Goal: Transaction & Acquisition: Register for event/course

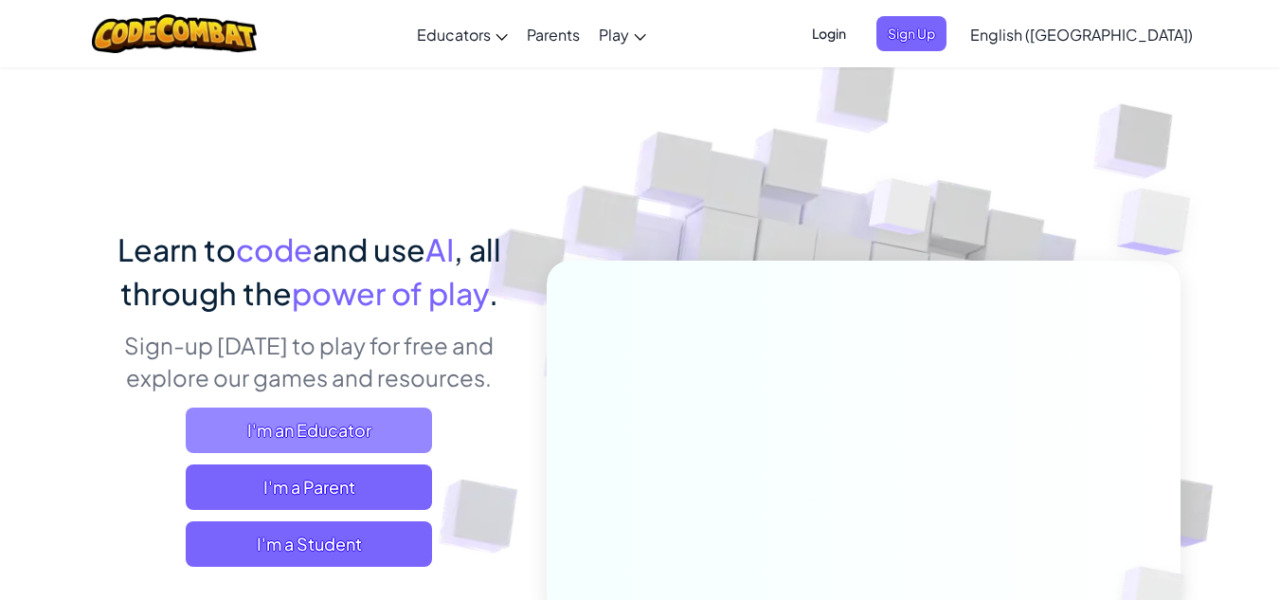
click at [332, 433] on span "I'm an Educator" at bounding box center [309, 429] width 246 height 45
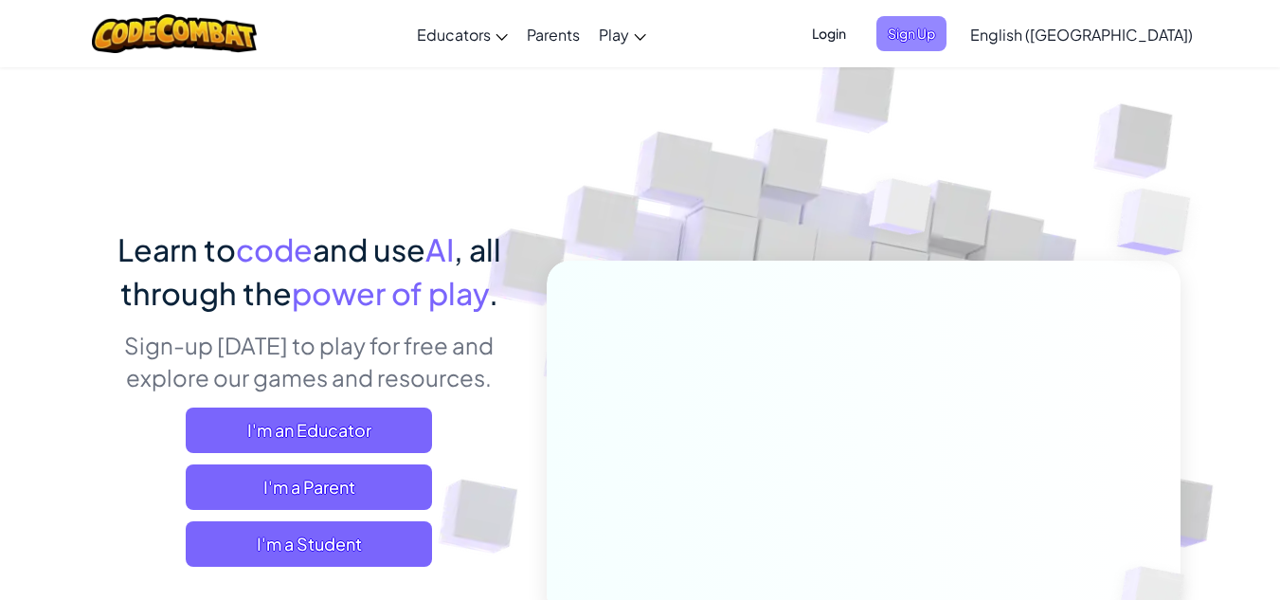
click at [946, 28] on span "Sign Up" at bounding box center [911, 33] width 70 height 35
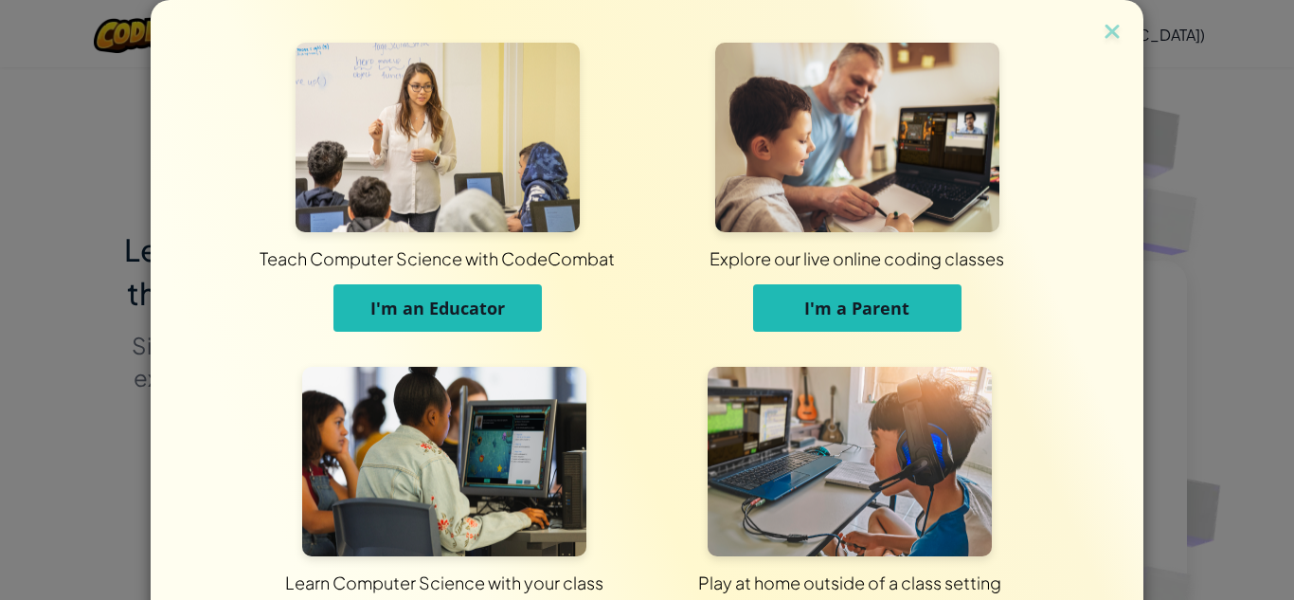
click at [454, 302] on span "I'm an Educator" at bounding box center [437, 307] width 134 height 23
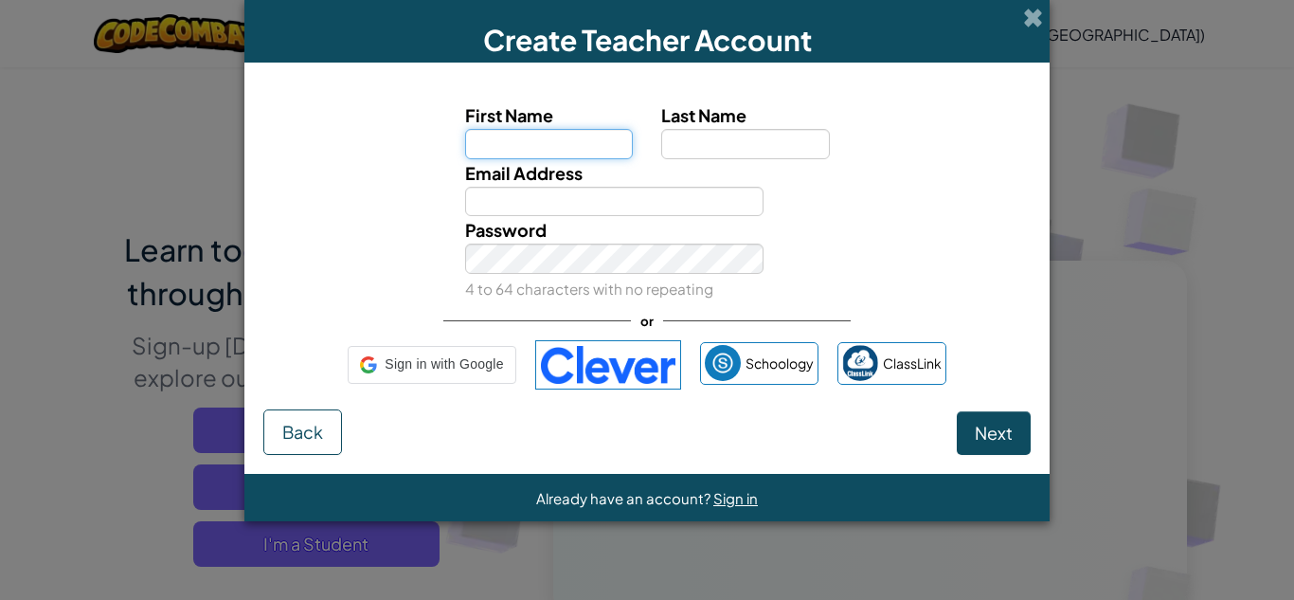
type input "V"
click at [589, 142] on input "First Name" at bounding box center [549, 144] width 169 height 30
type input "VICTOR"
type input "MEGBOWON"
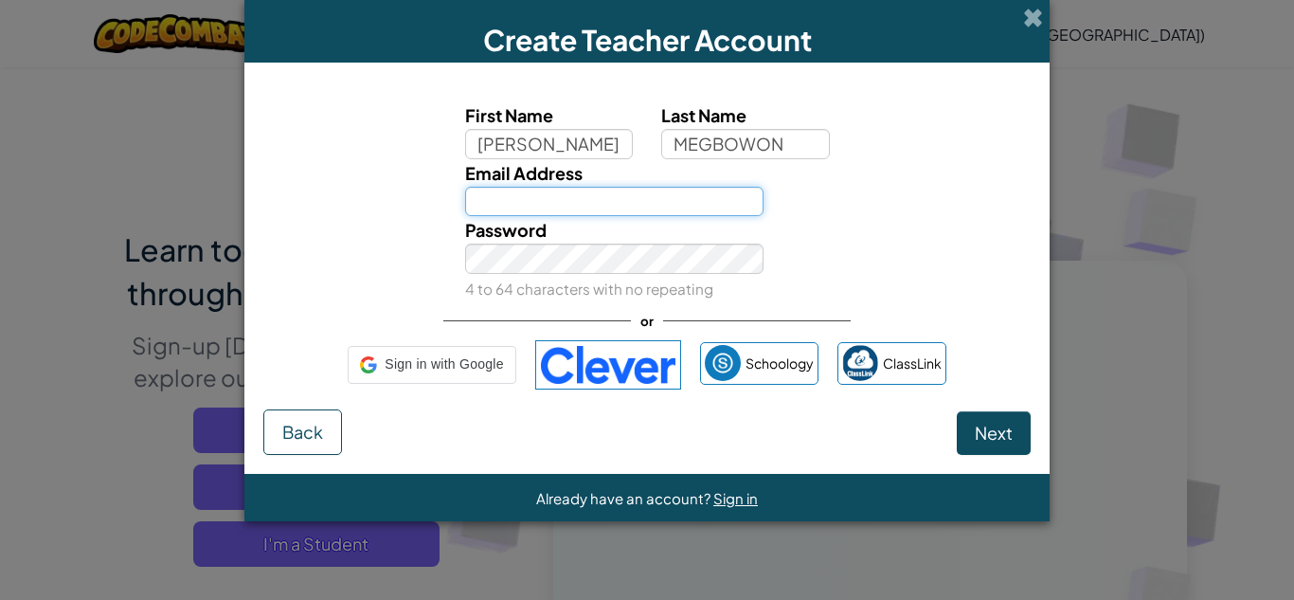
click at [575, 197] on input "Email Address" at bounding box center [614, 202] width 299 height 30
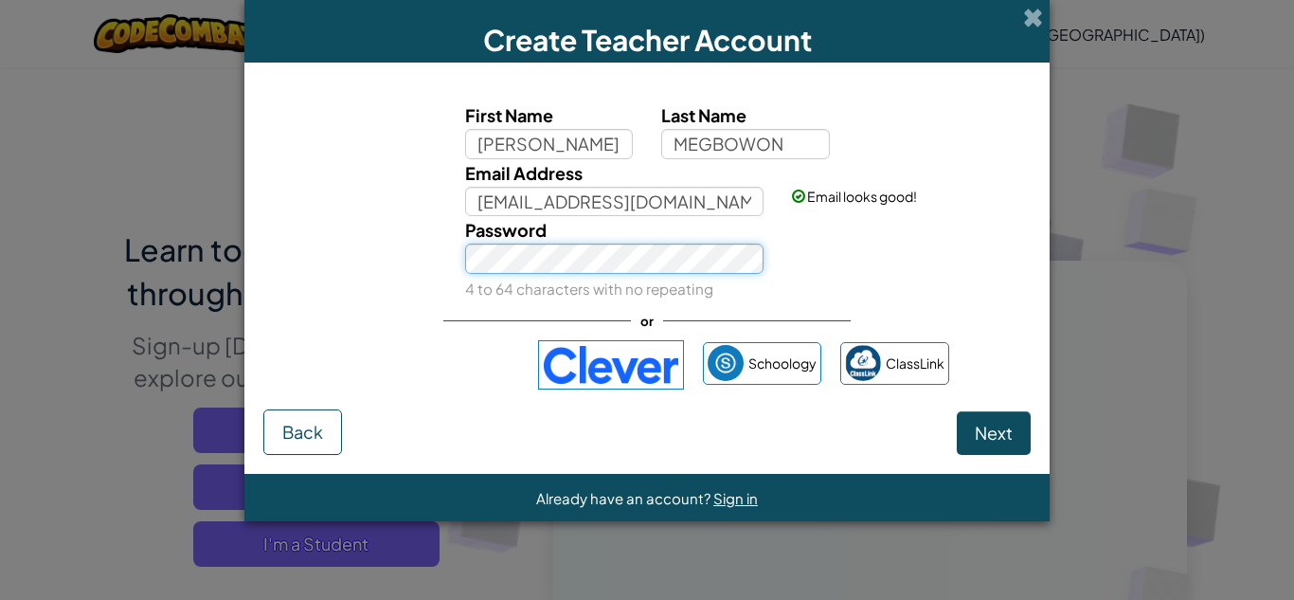
click at [438, 265] on div "Password 4 to 64 characters with no repeating" at bounding box center [647, 259] width 786 height 86
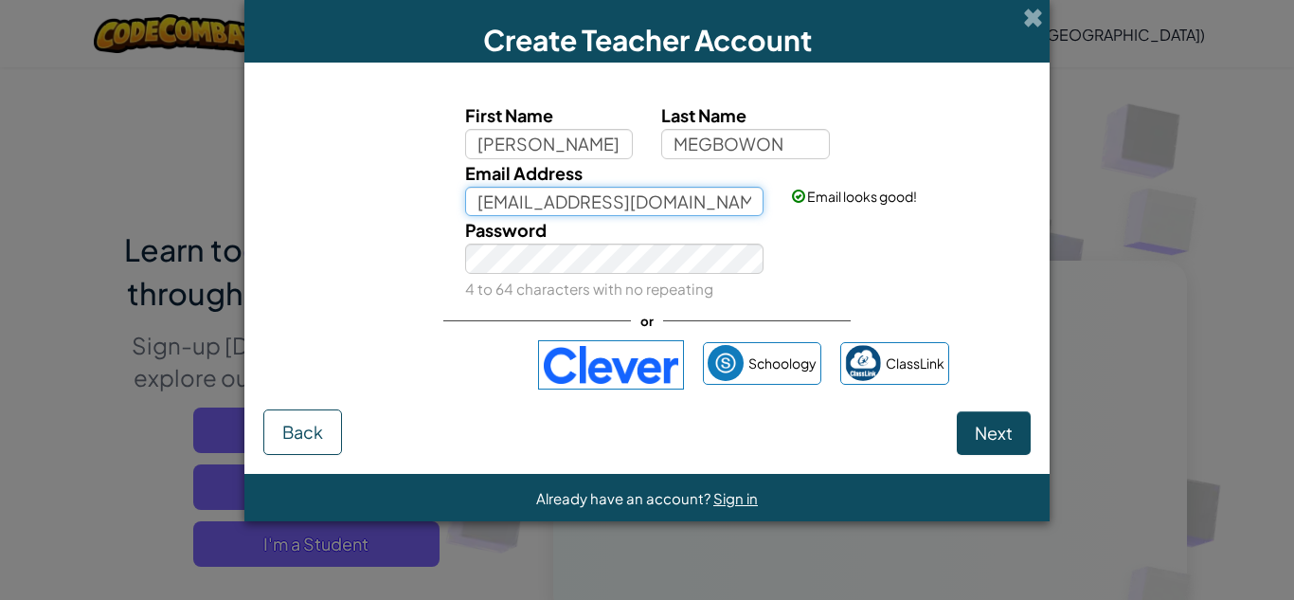
click at [734, 203] on input "victoroluwabori2@gmail.com" at bounding box center [614, 202] width 299 height 30
click at [731, 191] on input "victoroluwabori2@gmail.com" at bounding box center [614, 202] width 299 height 30
type input "victoroluwabori2@gmail.com"
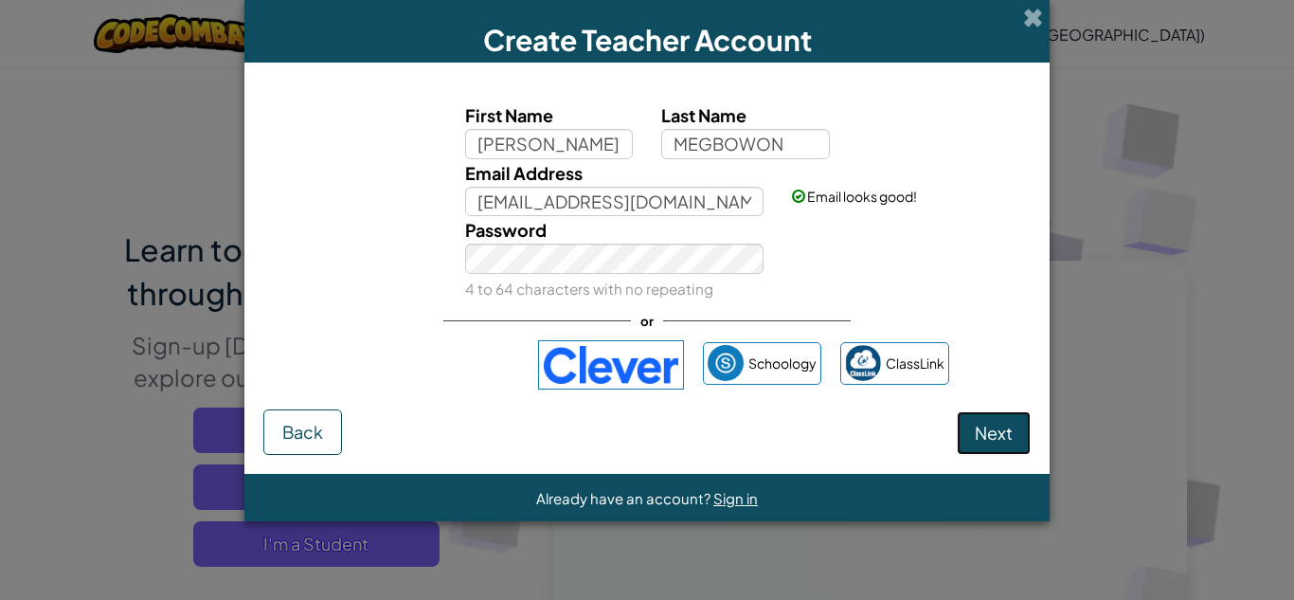
click at [979, 438] on span "Next" at bounding box center [994, 432] width 38 height 22
select select "Nigeria"
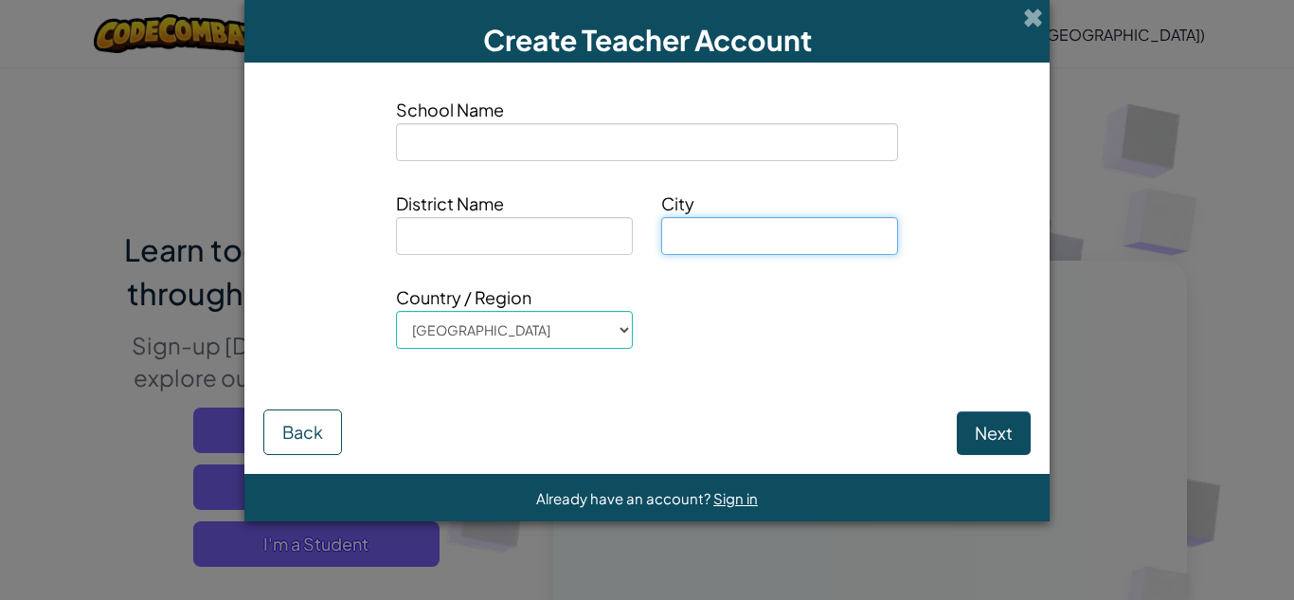
click at [784, 223] on input at bounding box center [779, 236] width 237 height 38
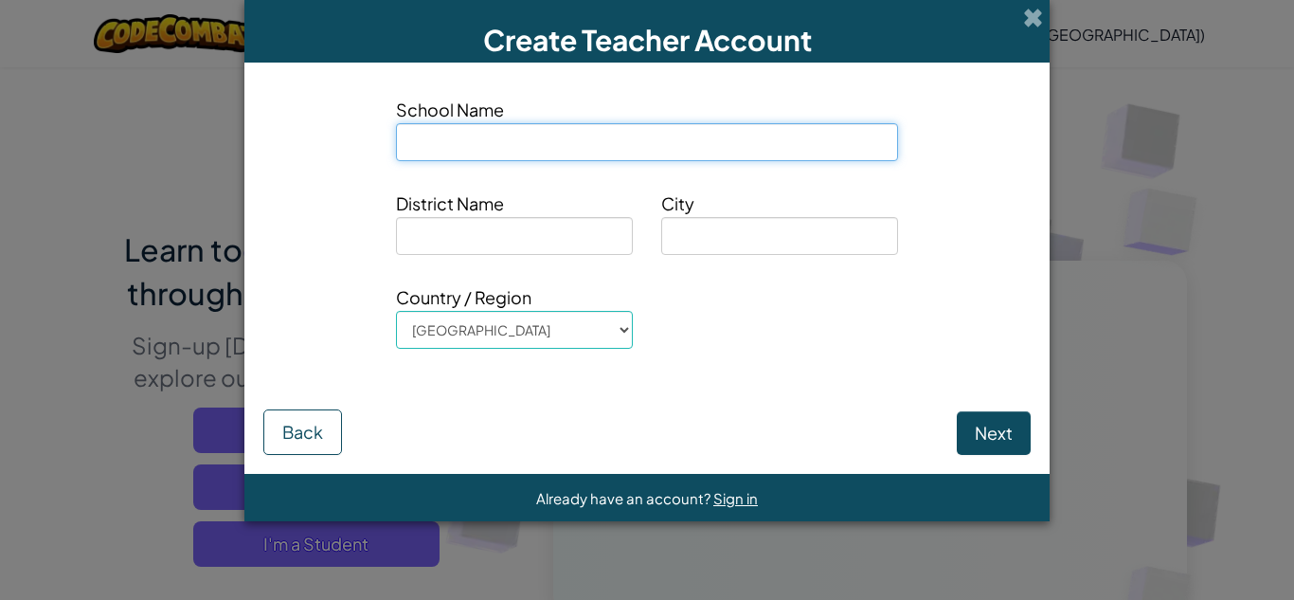
click at [628, 149] on input at bounding box center [647, 142] width 502 height 38
type input "ClassBridge"
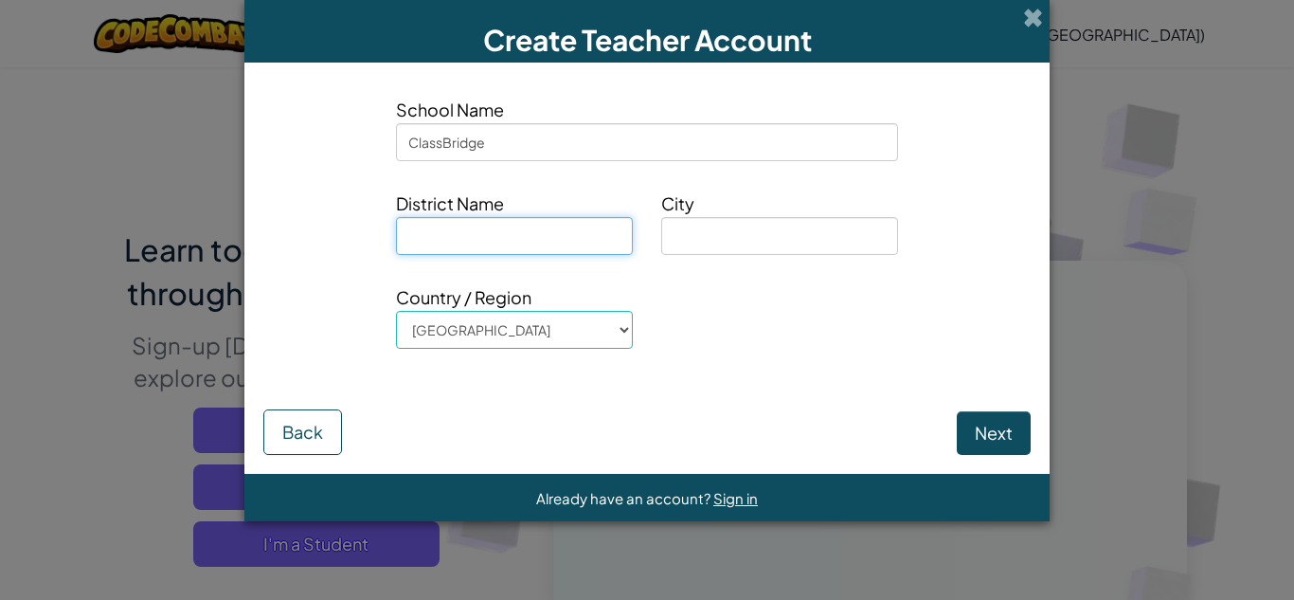
click at [564, 243] on input at bounding box center [514, 236] width 237 height 38
click at [446, 234] on input "Virtua;l" at bounding box center [514, 236] width 237 height 38
type input "Virtual"
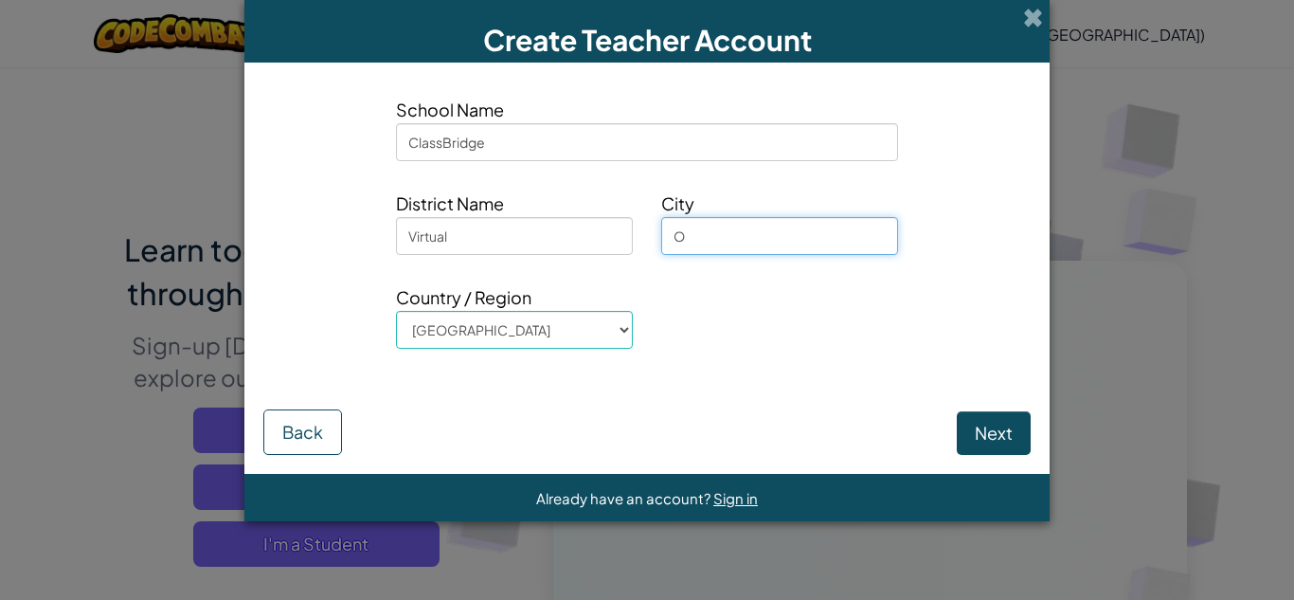
type input "Osogbo"
click at [1009, 425] on button "Next" at bounding box center [994, 433] width 74 height 44
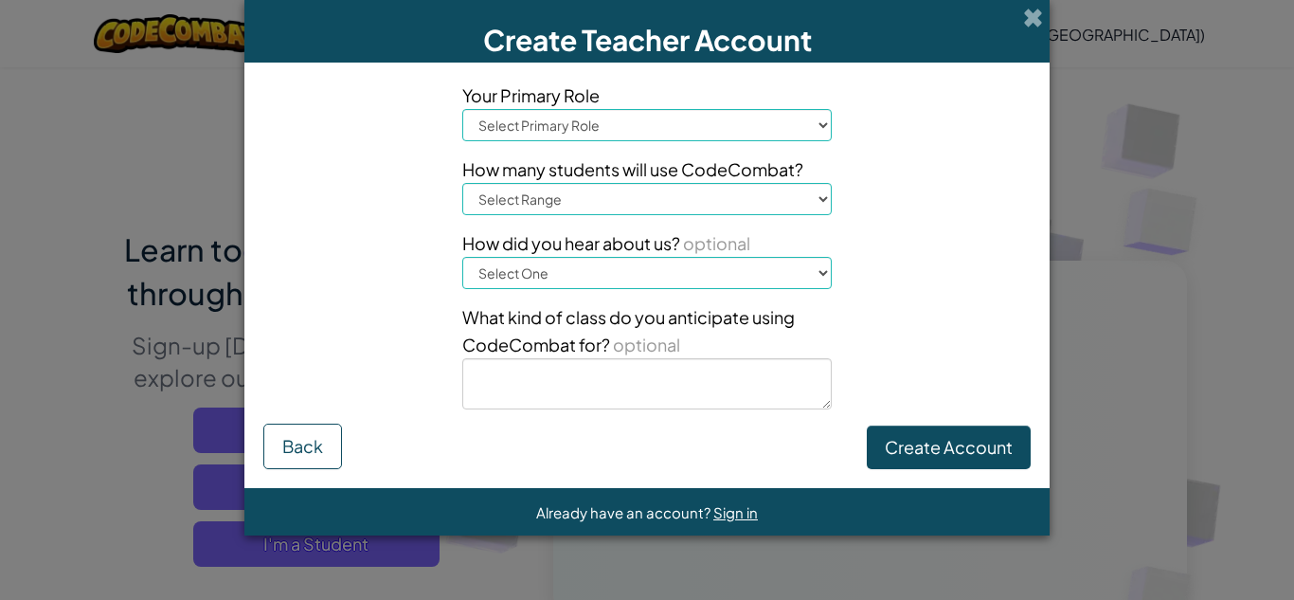
click at [750, 120] on select "Select Primary Role Principal Parent Technology coordinator Teacher Curriculum …" at bounding box center [646, 125] width 369 height 32
select select "Technology coordinator"
click at [462, 109] on select "Select Primary Role Principal Parent Technology coordinator Teacher Curriculum …" at bounding box center [646, 125] width 369 height 32
click at [707, 198] on select "Select Range 1-10 11-50 51-100 101-200 201-500 501-1000 1000+" at bounding box center [646, 199] width 369 height 32
select select "1-10"
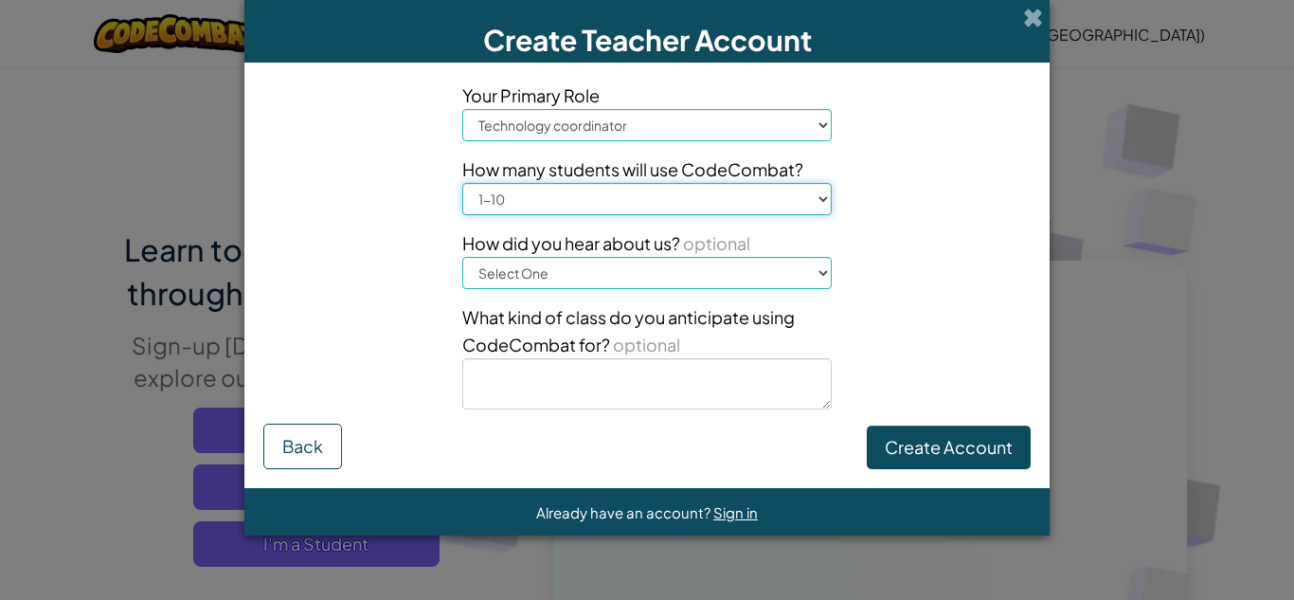
click at [462, 183] on select "Select Range 1-10 11-50 51-100 101-200 201-500 501-1000 1000+" at bounding box center [646, 199] width 369 height 32
click at [667, 269] on select "Select One Conference (e.g. ISTE) Code.org/Hour of Code A teacher An administra…" at bounding box center [646, 273] width 369 height 32
select select "Google"
click at [462, 257] on select "Select One Conference (e.g. ISTE) Code.org/Hour of Code A teacher An administra…" at bounding box center [646, 273] width 369 height 32
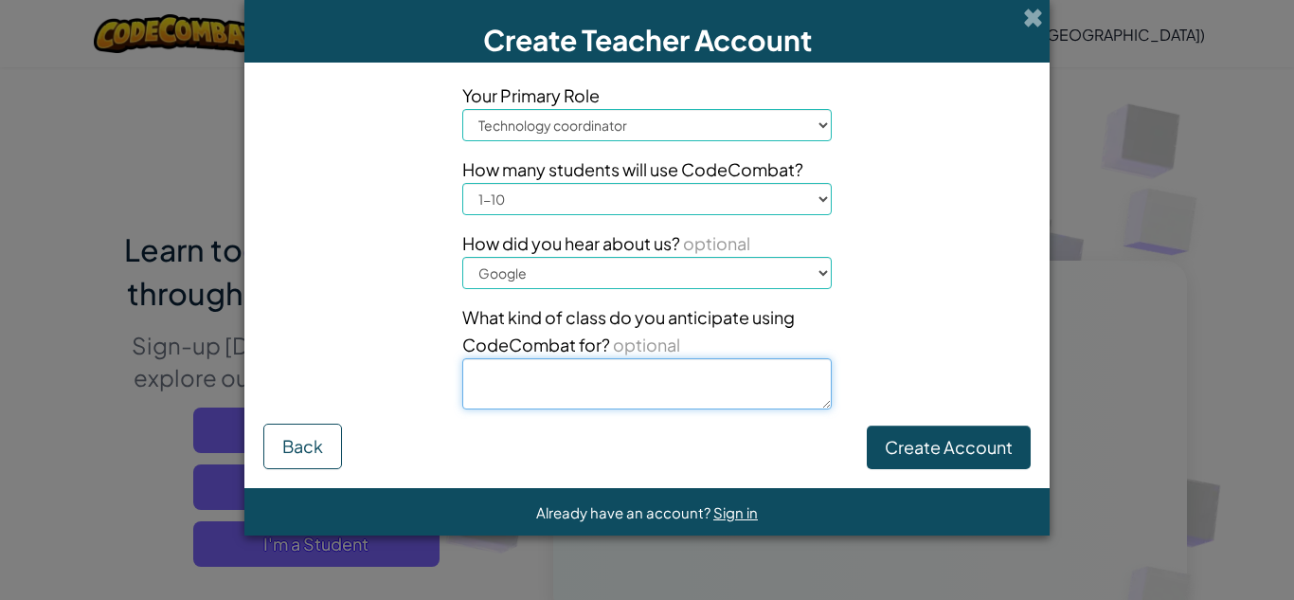
click at [618, 393] on textarea at bounding box center [646, 383] width 369 height 51
type textarea "'Python"
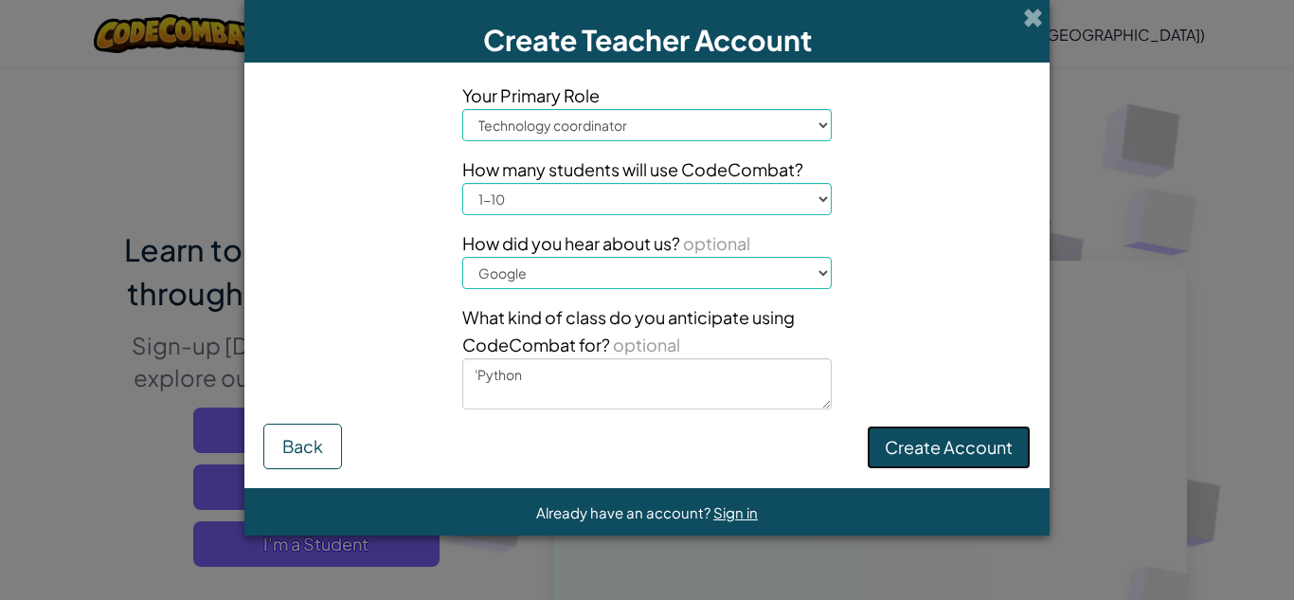
click at [959, 449] on button "Create Account" at bounding box center [949, 447] width 164 height 44
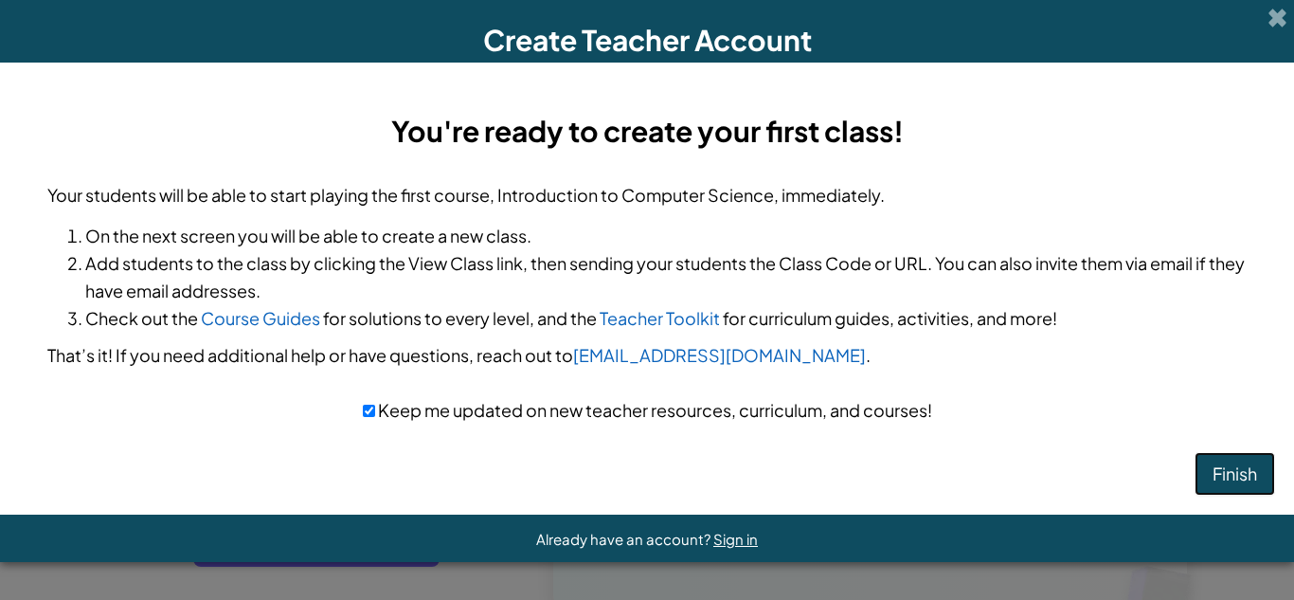
click at [1228, 469] on button "Finish" at bounding box center [1234, 474] width 81 height 44
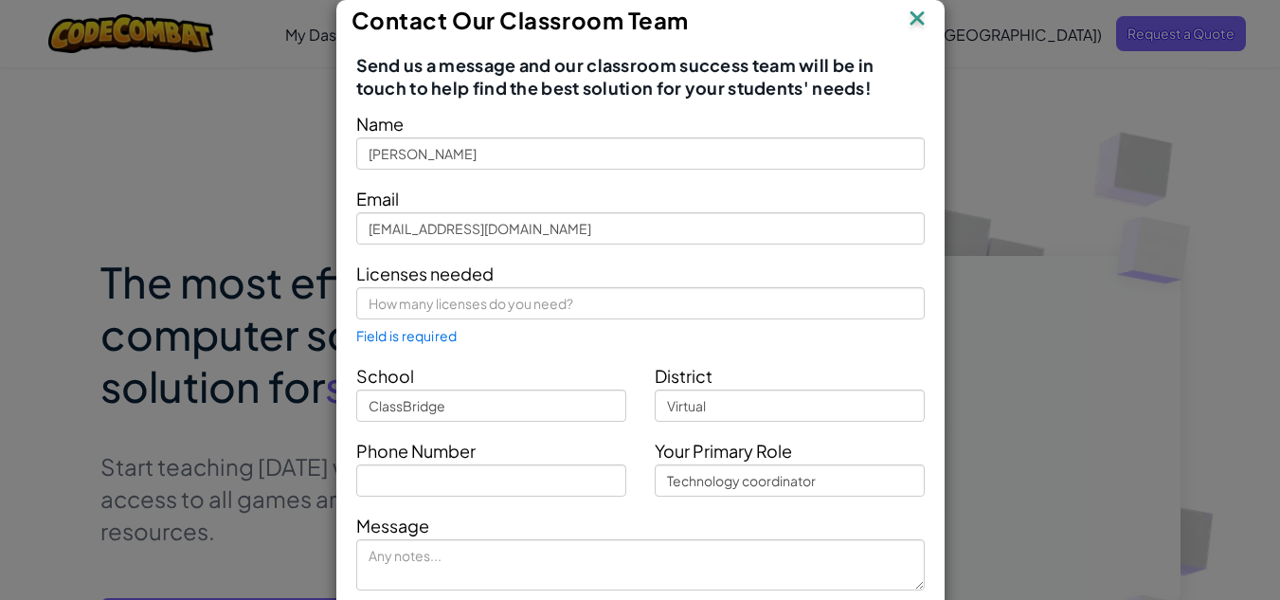
click at [905, 19] on img at bounding box center [917, 20] width 25 height 28
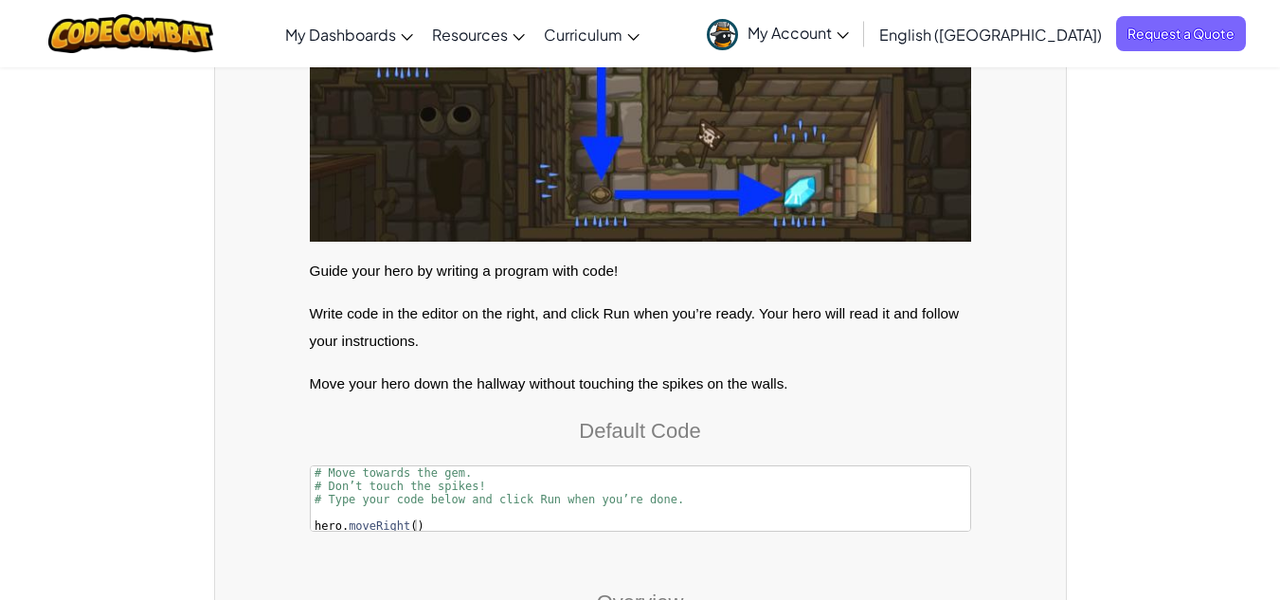
scroll to position [1793, 0]
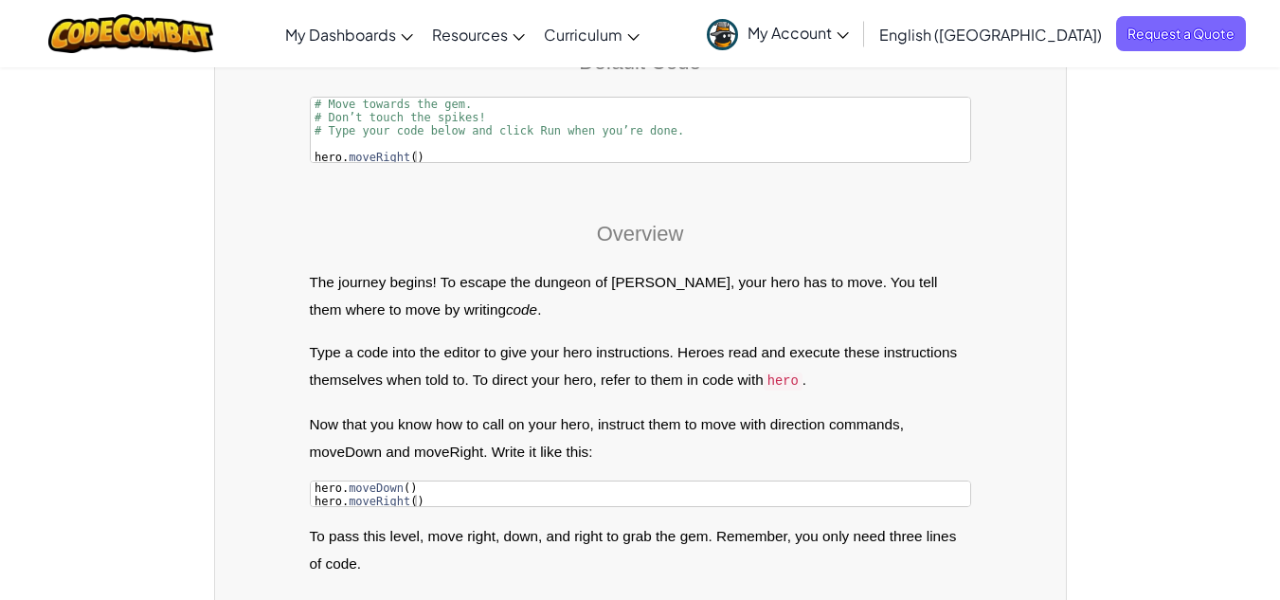
click at [648, 331] on div "Overview The journey begins! To escape the dungeon of [PERSON_NAME], your hero …" at bounding box center [640, 503] width 661 height 663
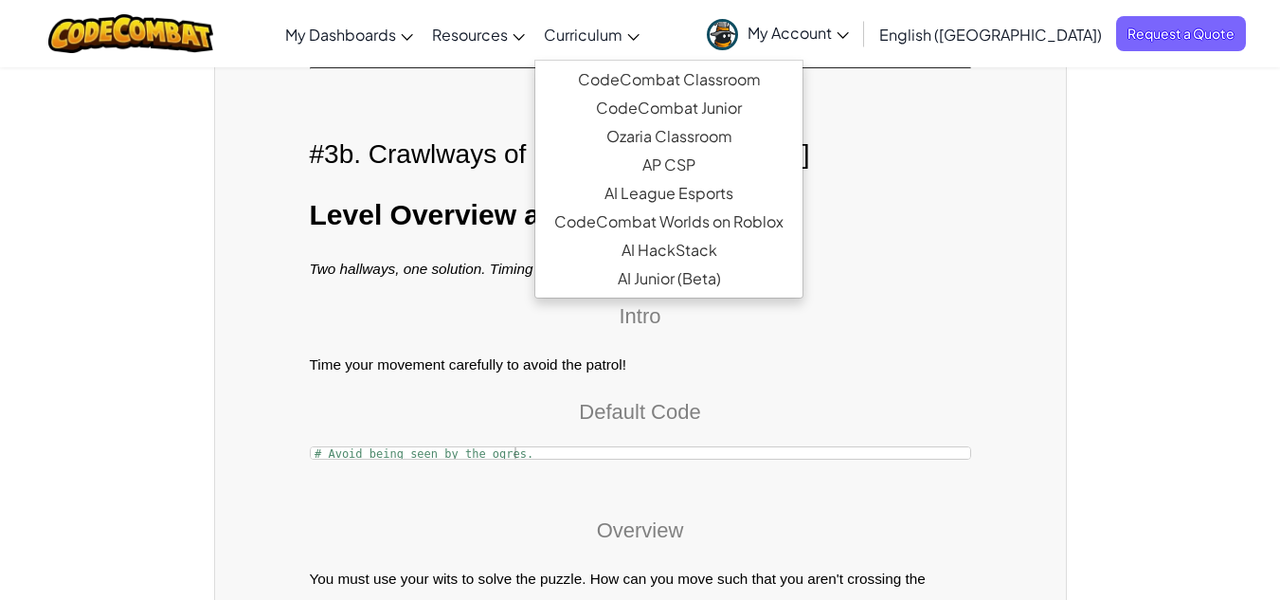
scroll to position [6210, 0]
